Goal: Download file/media

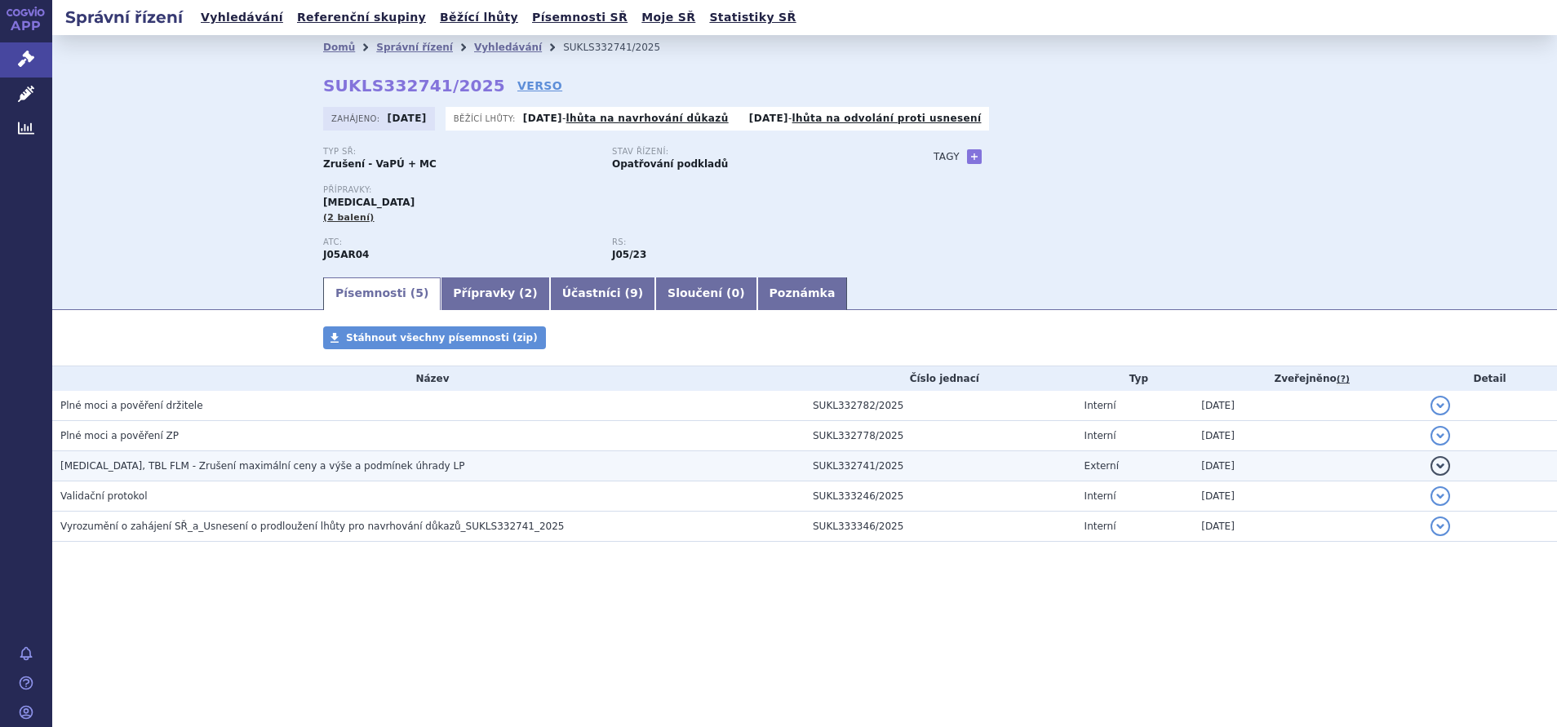
click at [116, 467] on span "[MEDICAL_DATA], TBL FLM - Zrušení maximální ceny a výše a podmínek úhrady LP" at bounding box center [262, 465] width 404 height 11
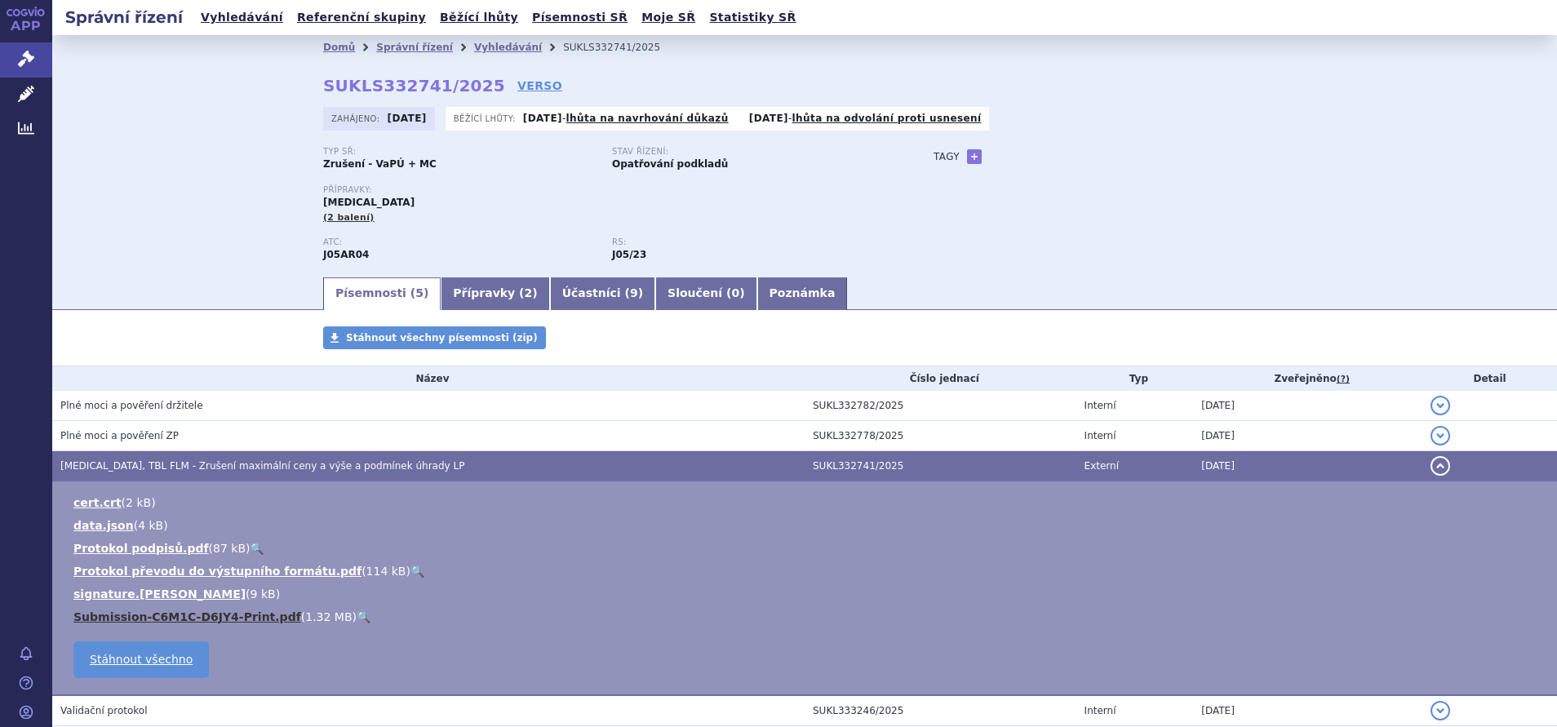
click at [136, 616] on link "Submission-C6M1C-D6JY4-Print.pdf" at bounding box center [187, 616] width 228 height 13
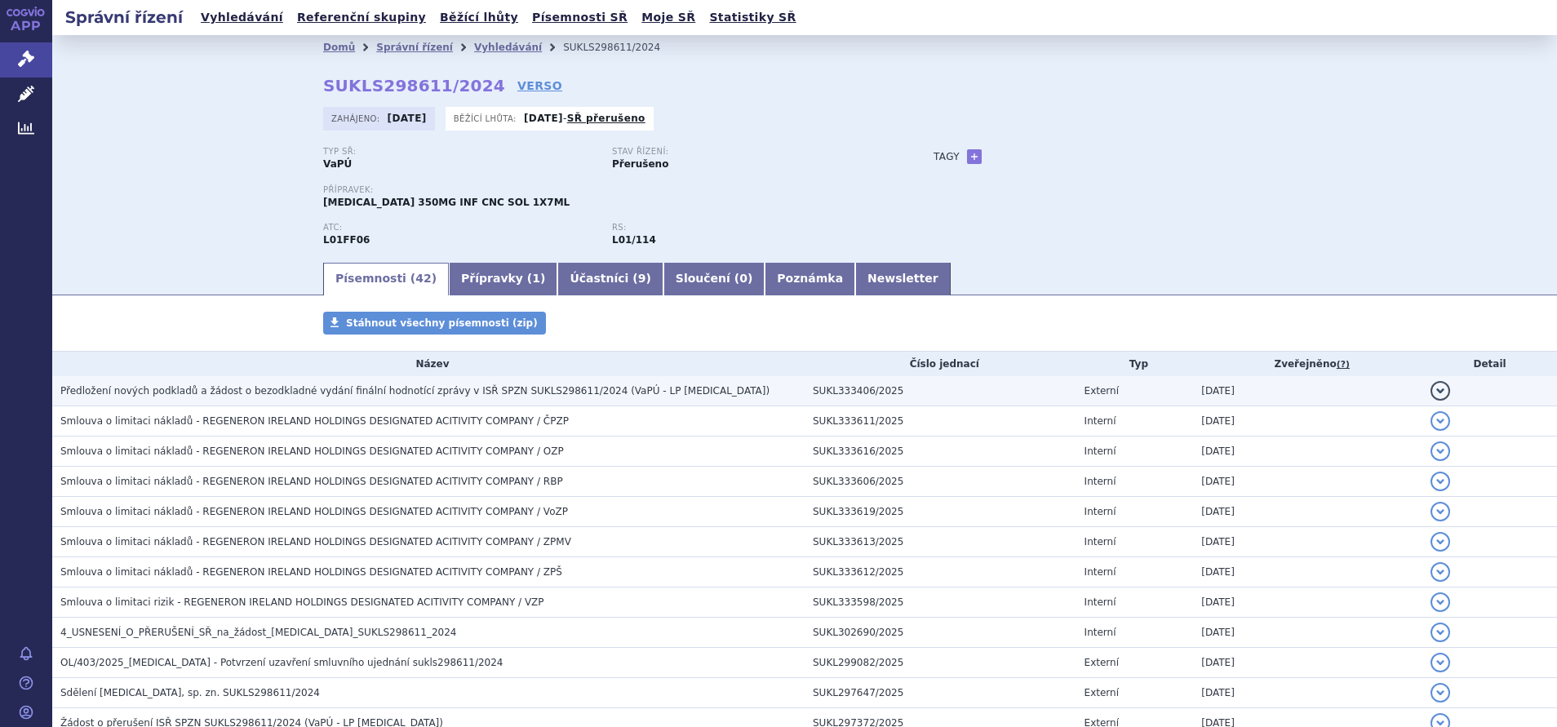
click at [304, 392] on span "Předložení nových podkladů a žádost o bezodkladné vydání finální hodnotící zprá…" at bounding box center [414, 390] width 709 height 11
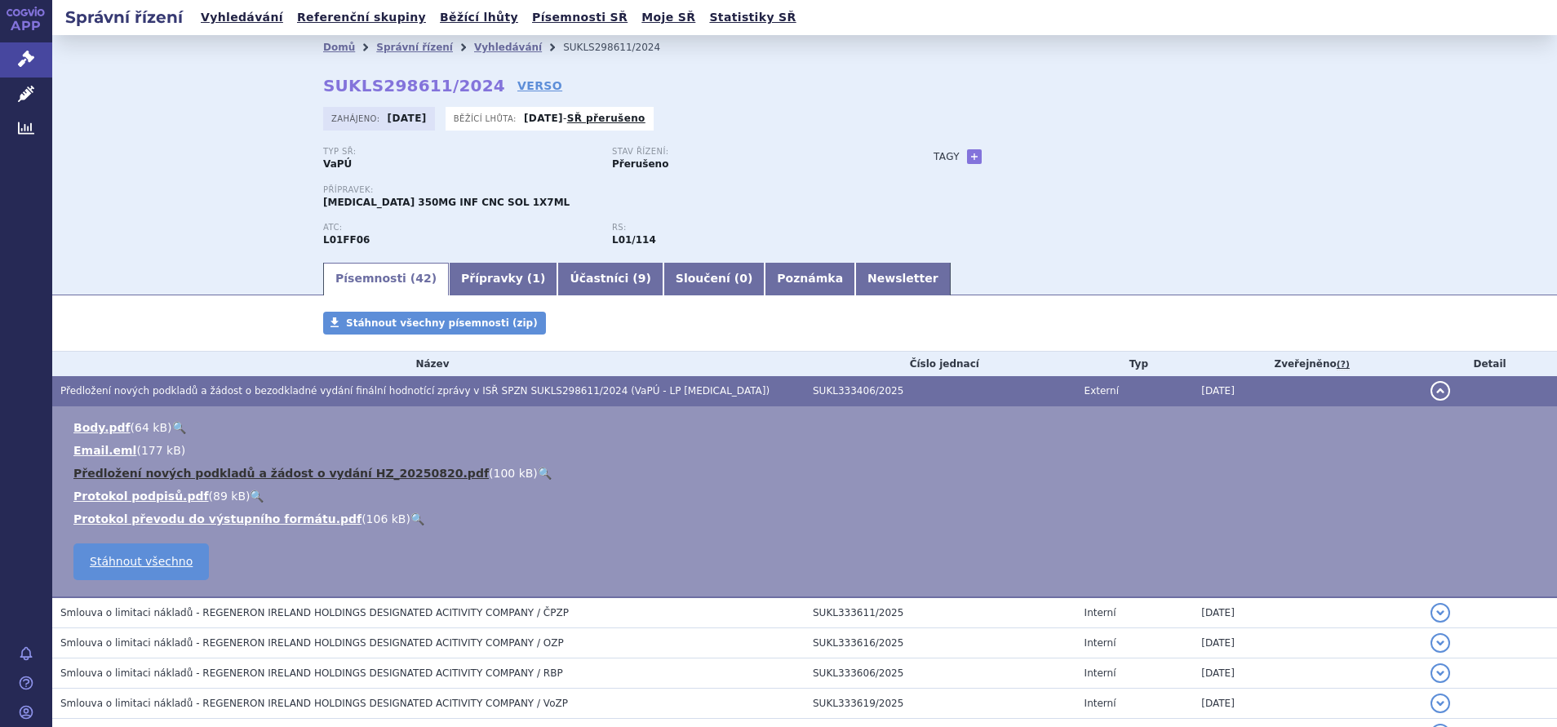
click at [158, 469] on link "Předložení nových podkladů a žádost o vydání HZ_20250820.pdf" at bounding box center [280, 473] width 415 height 13
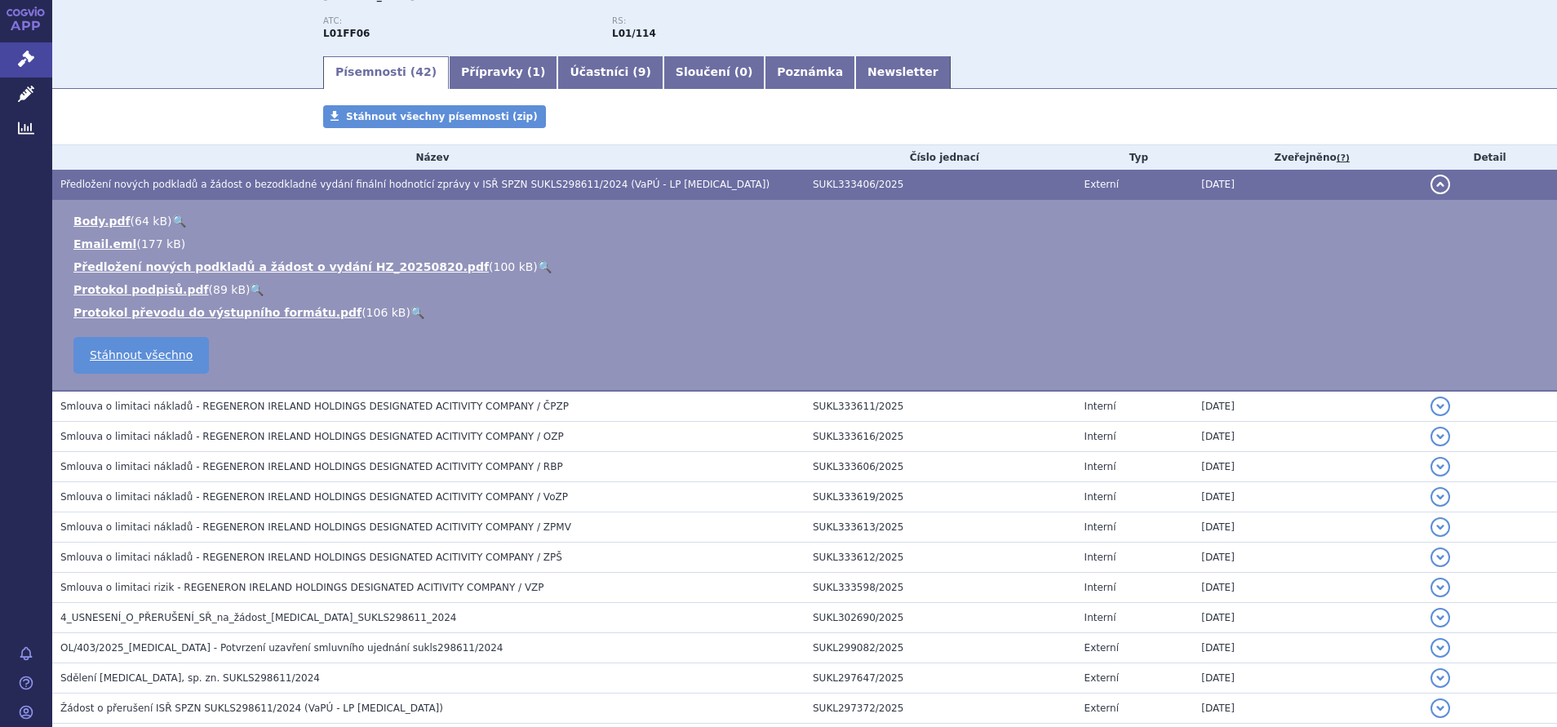
scroll to position [245, 0]
